Goal: Task Accomplishment & Management: Complete application form

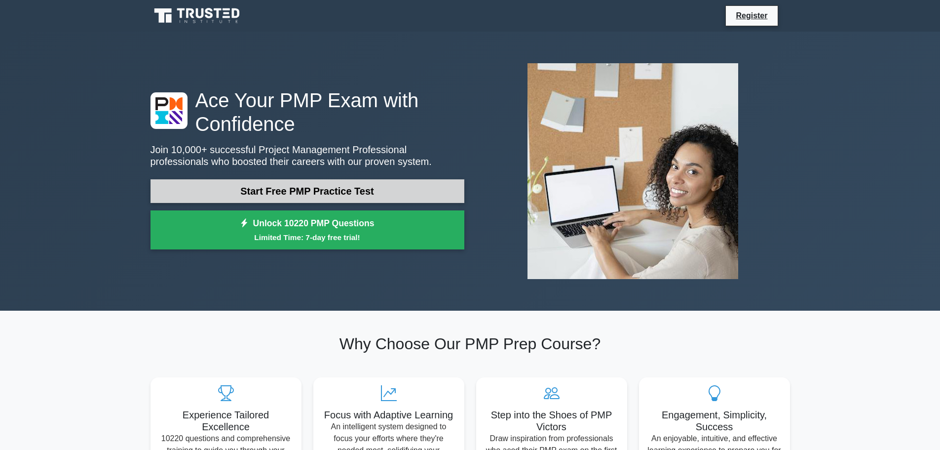
click at [310, 186] on link "Start Free PMP Practice Test" at bounding box center [308, 191] width 314 height 24
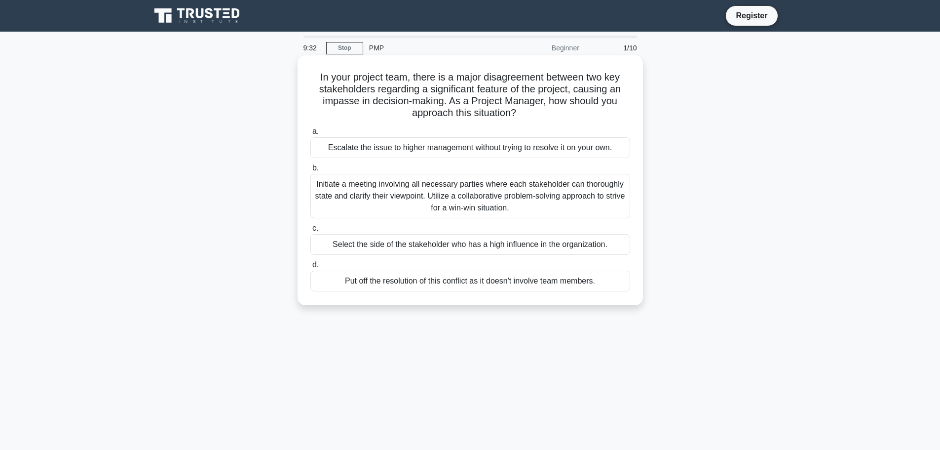
click at [438, 202] on div "Initiate a meeting involving all necessary parties where each stakeholder can t…" at bounding box center [470, 196] width 320 height 44
click at [310, 171] on input "b. Initiate a meeting involving all necessary parties where each stakeholder ca…" at bounding box center [310, 168] width 0 height 6
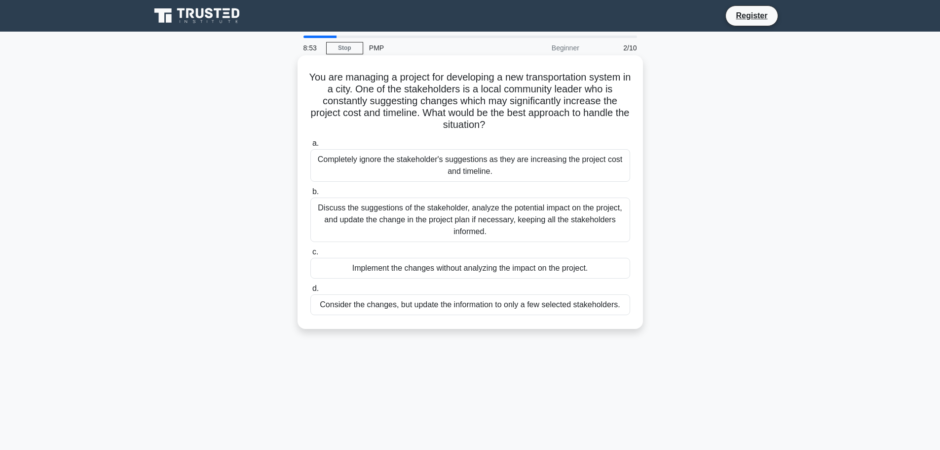
click at [509, 220] on div "Discuss the suggestions of the stakeholder, analyze the potential impact on the…" at bounding box center [470, 219] width 320 height 44
click at [310, 195] on input "b. Discuss the suggestions of the stakeholder, analyze the potential impact on …" at bounding box center [310, 192] width 0 height 6
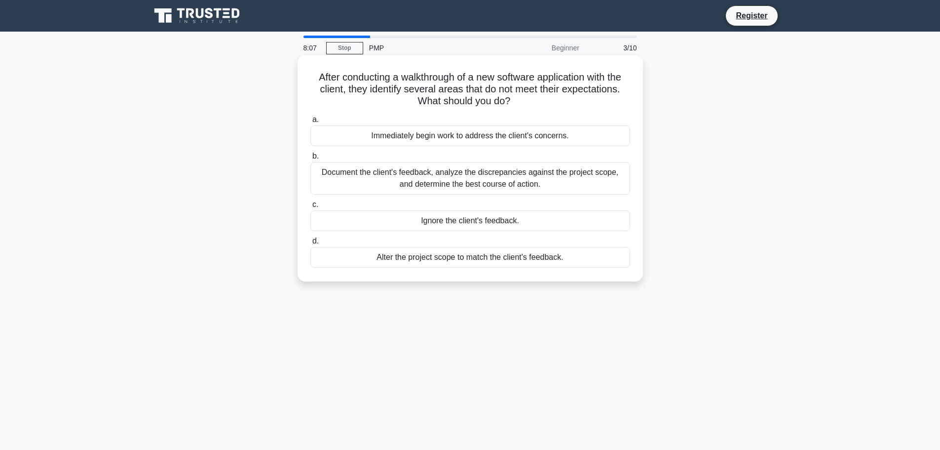
click at [411, 179] on div "Document the client's feedback, analyze the discrepancies against the project s…" at bounding box center [470, 178] width 320 height 33
click at [310, 159] on input "b. Document the client's feedback, analyze the discrepancies against the projec…" at bounding box center [310, 156] width 0 height 6
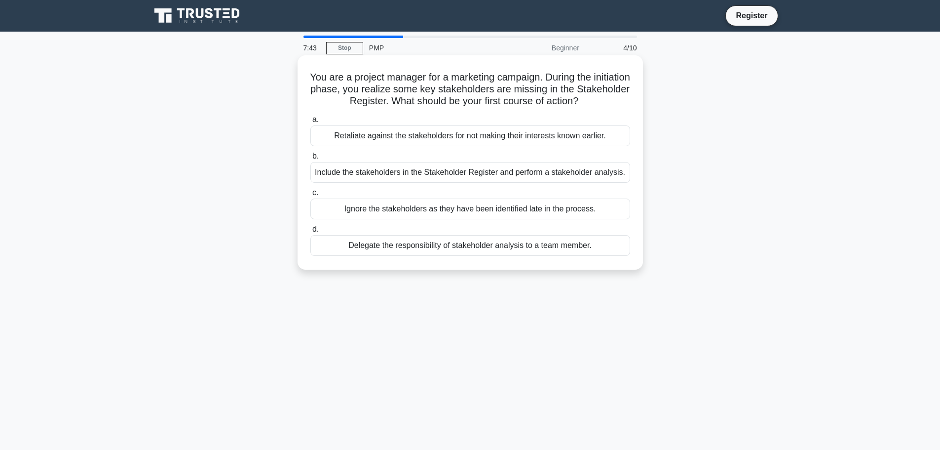
click at [469, 174] on div "Include the stakeholders in the Stakeholder Register and perform a stakeholder …" at bounding box center [470, 172] width 320 height 21
click at [310, 159] on input "b. Include the stakeholders in the Stakeholder Register and perform a stakehold…" at bounding box center [310, 156] width 0 height 6
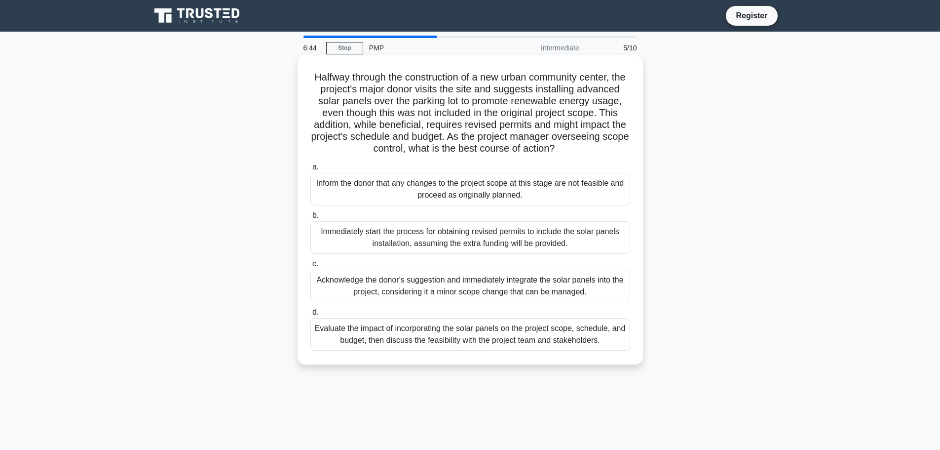
click at [485, 349] on div "Evaluate the impact of incorporating the solar panels on the project scope, sch…" at bounding box center [470, 334] width 320 height 33
click at [310, 315] on input "d. Evaluate the impact of incorporating the solar panels on the project scope, …" at bounding box center [310, 312] width 0 height 6
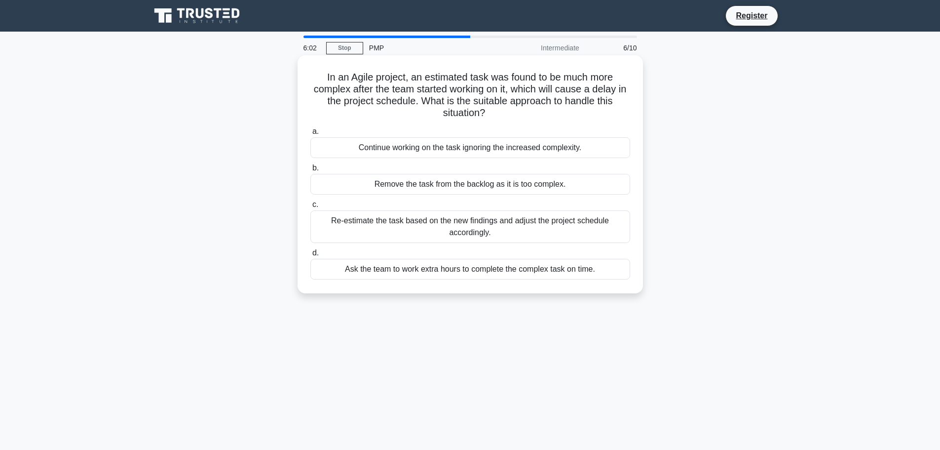
click at [464, 225] on div "Re-estimate the task based on the new findings and adjust the project schedule …" at bounding box center [470, 226] width 320 height 33
click at [310, 208] on input "c. Re-estimate the task based on the new findings and adjust the project schedu…" at bounding box center [310, 204] width 0 height 6
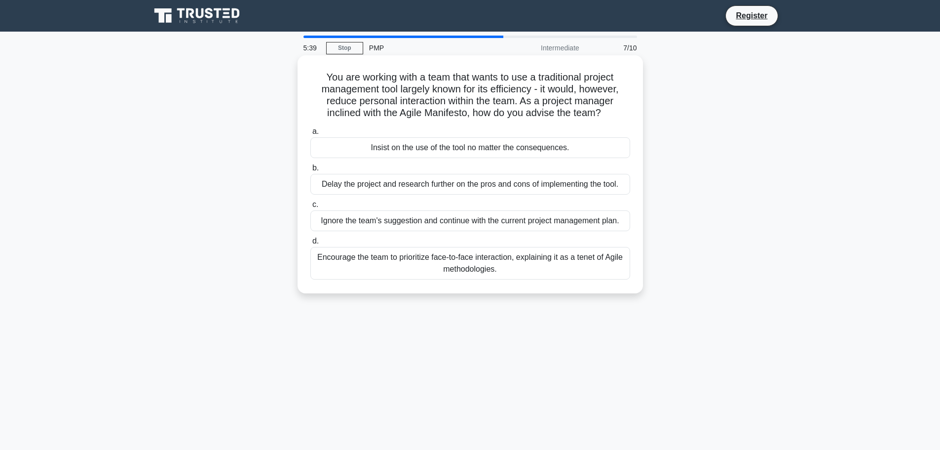
click at [534, 262] on div "Encourage the team to prioritize face-to-face interaction, explaining it as a t…" at bounding box center [470, 263] width 320 height 33
click at [310, 244] on input "d. Encourage the team to prioritize face-to-face interaction, explaining it as …" at bounding box center [310, 241] width 0 height 6
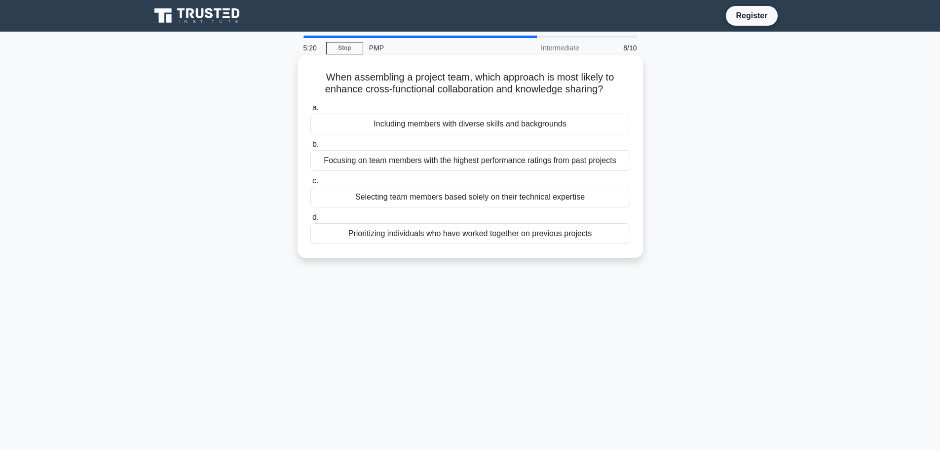
click at [492, 120] on div "Including members with diverse skills and backgrounds" at bounding box center [470, 124] width 320 height 21
click at [310, 111] on input "a. Including members with diverse skills and backgrounds" at bounding box center [310, 108] width 0 height 6
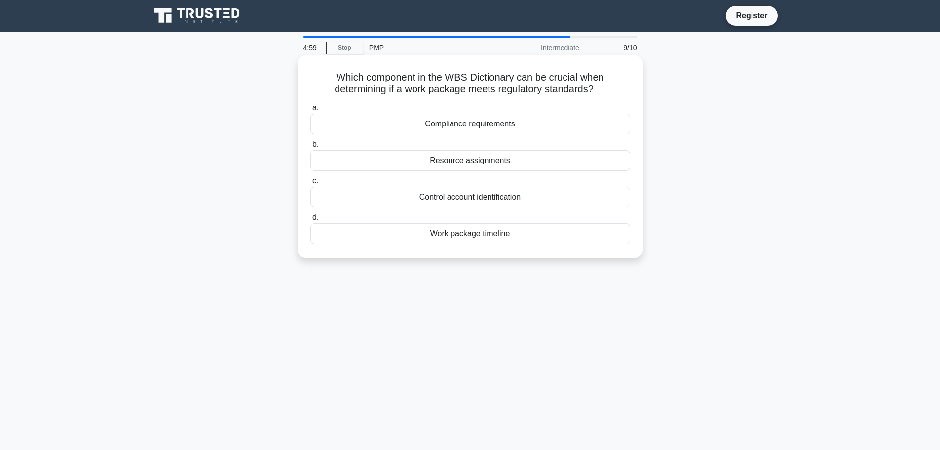
click at [465, 125] on div "Compliance requirements" at bounding box center [470, 124] width 320 height 21
click at [310, 111] on input "a. Compliance requirements" at bounding box center [310, 108] width 0 height 6
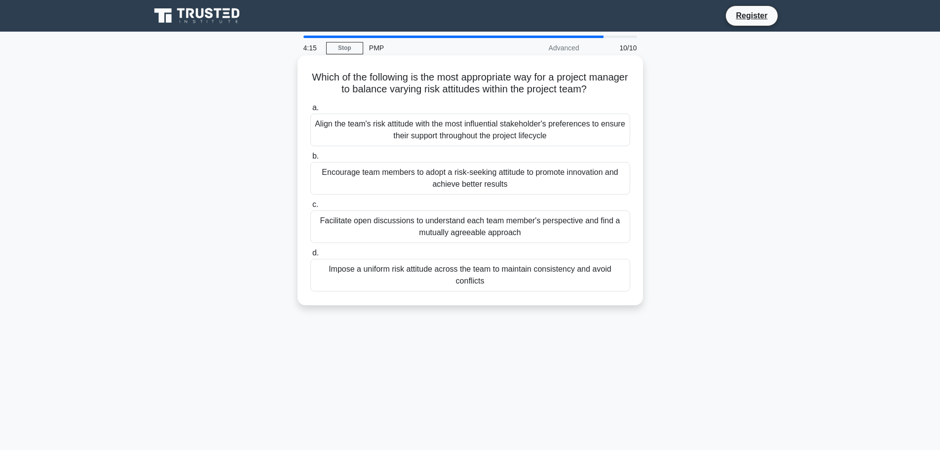
click at [477, 227] on div "Facilitate open discussions to understand each team member's perspective and fi…" at bounding box center [470, 226] width 320 height 33
click at [310, 208] on input "c. Facilitate open discussions to understand each team member's perspective and…" at bounding box center [310, 204] width 0 height 6
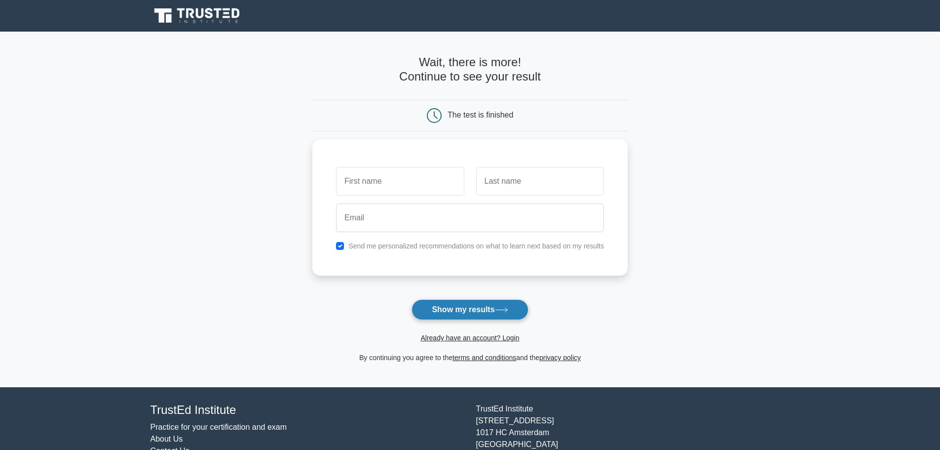
click at [467, 310] on button "Show my results" at bounding box center [470, 309] width 116 height 21
click at [342, 240] on input "checkbox" at bounding box center [340, 243] width 8 height 8
checkbox input "false"
click at [372, 182] on input "text" at bounding box center [400, 178] width 128 height 29
type input "Александр"
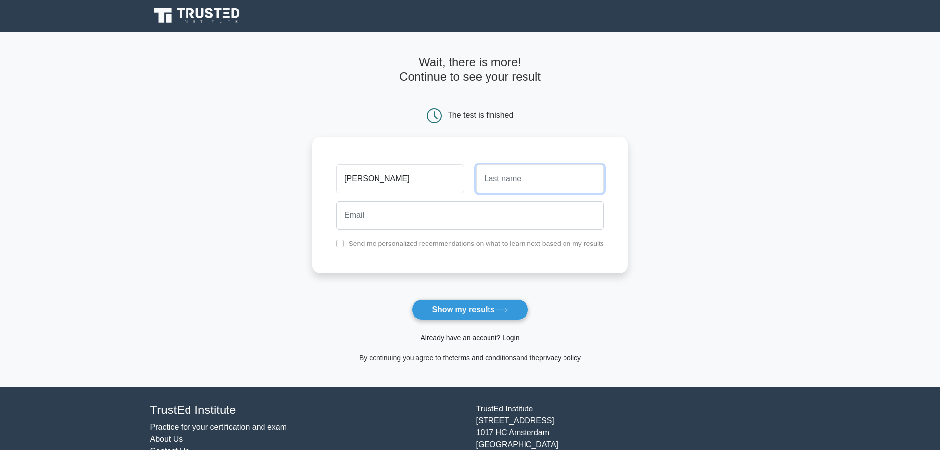
click at [547, 177] on input "text" at bounding box center [540, 178] width 128 height 29
type input "R"
type input "Коно"
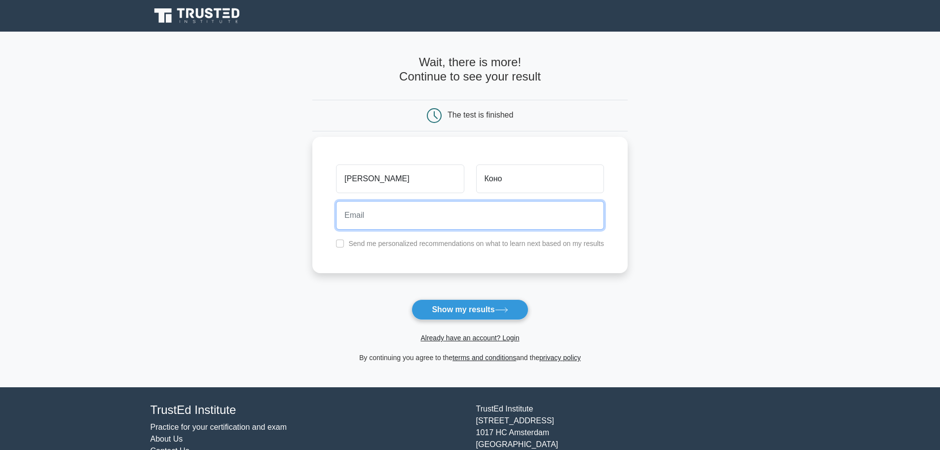
click at [472, 203] on input "email" at bounding box center [470, 215] width 268 height 29
click at [390, 215] on input "au.konovalov@mail.ru" at bounding box center [470, 215] width 268 height 29
type input "au.konovalov88@mail.ru"
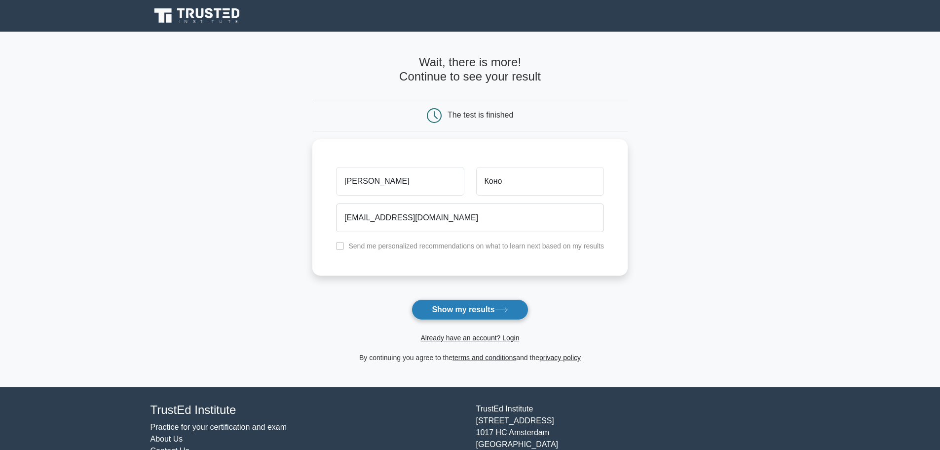
click at [486, 304] on button "Show my results" at bounding box center [470, 309] width 116 height 21
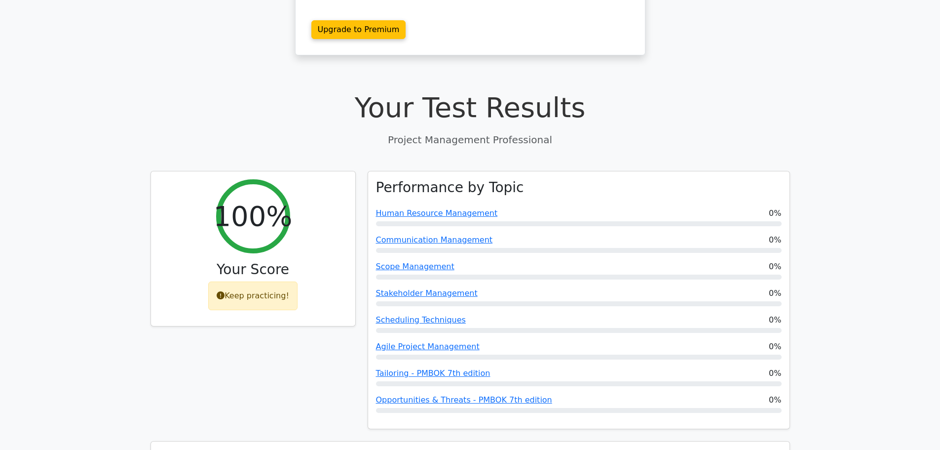
scroll to position [247, 0]
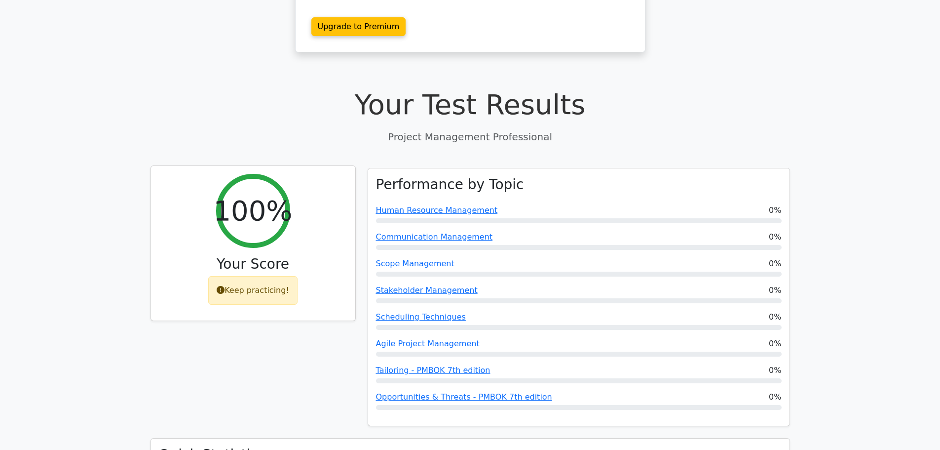
click at [225, 286] on icon at bounding box center [221, 290] width 8 height 8
click at [222, 286] on icon at bounding box center [221, 290] width 8 height 8
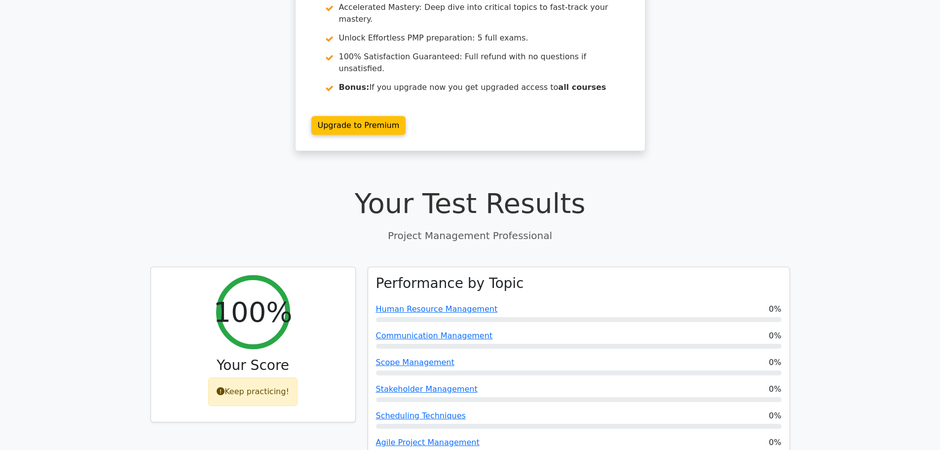
scroll to position [0, 0]
